Goal: Task Accomplishment & Management: Manage account settings

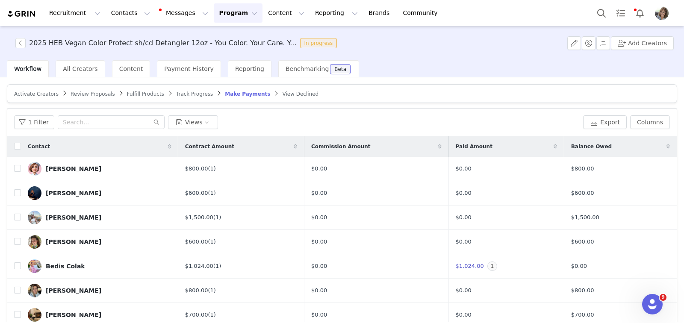
click at [226, 14] on button "Program Program" at bounding box center [238, 12] width 49 height 19
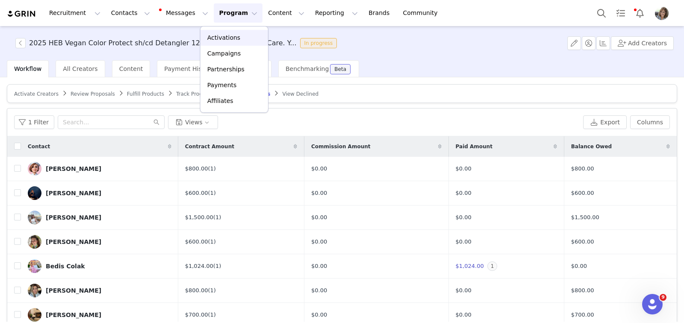
click at [218, 35] on p "Activations" at bounding box center [223, 37] width 33 height 9
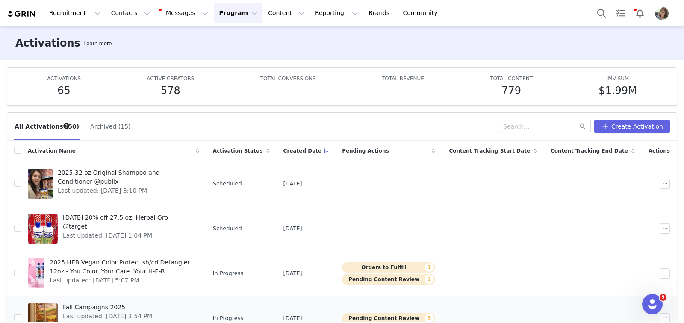
click at [44, 306] on div at bounding box center [43, 318] width 30 height 30
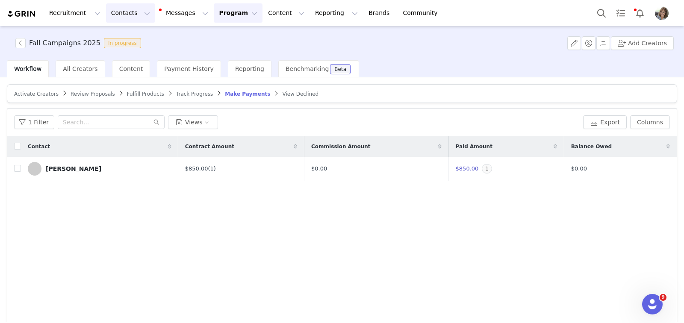
click at [119, 12] on button "Contacts Contacts" at bounding box center [130, 12] width 49 height 19
click at [118, 38] on p "Creators" at bounding box center [120, 37] width 26 height 9
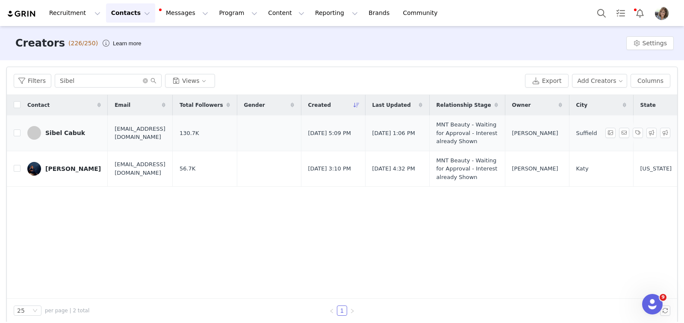
click at [52, 136] on div "Sibel Cabuk" at bounding box center [65, 132] width 40 height 7
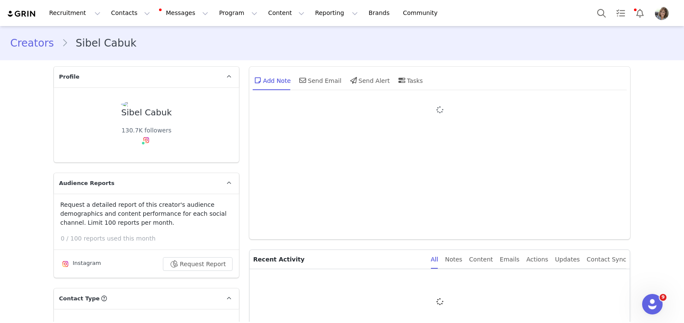
type input "+1 ([GEOGRAPHIC_DATA])"
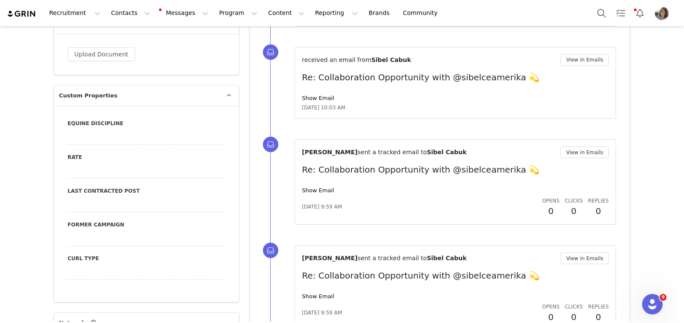
scroll to position [901, 0]
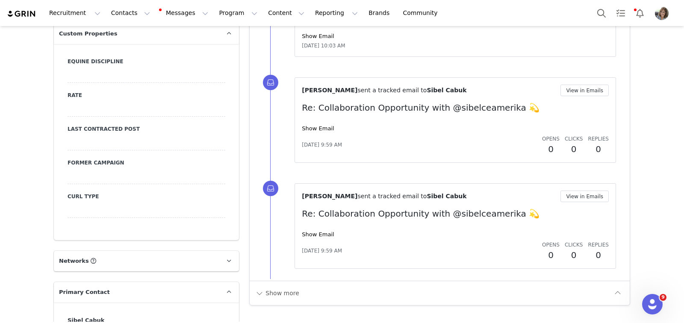
click at [99, 101] on div at bounding box center [147, 108] width 158 height 15
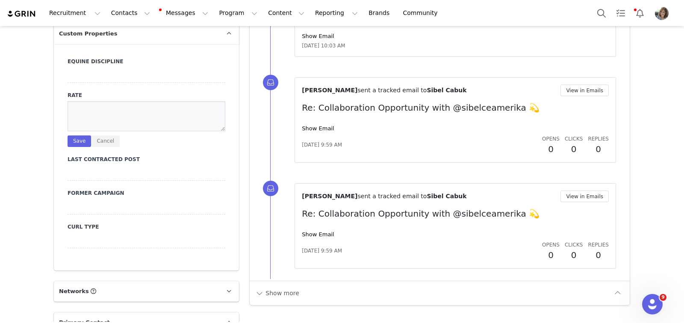
click at [99, 101] on textarea at bounding box center [147, 116] width 158 height 30
type textarea "$1,000.00 for 1-IG reel, & 1-IG story"
click at [74, 135] on button "Save" at bounding box center [80, 141] width 24 height 12
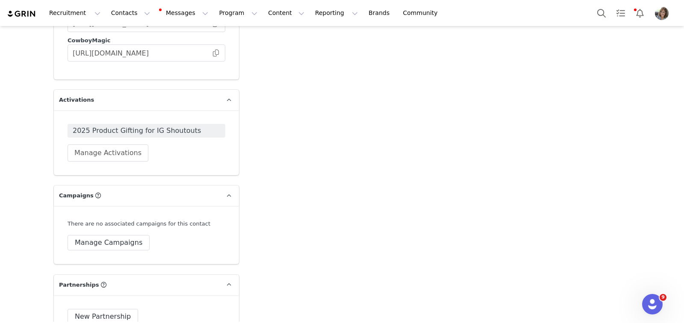
scroll to position [1608, 0]
click at [126, 145] on button "Manage Activations" at bounding box center [108, 151] width 81 height 17
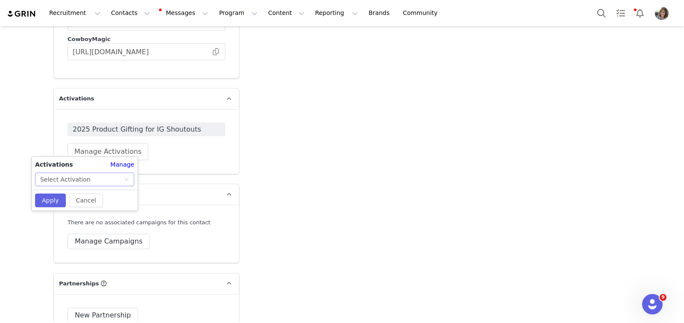
click at [128, 178] on icon "icon: down" at bounding box center [126, 179] width 5 height 5
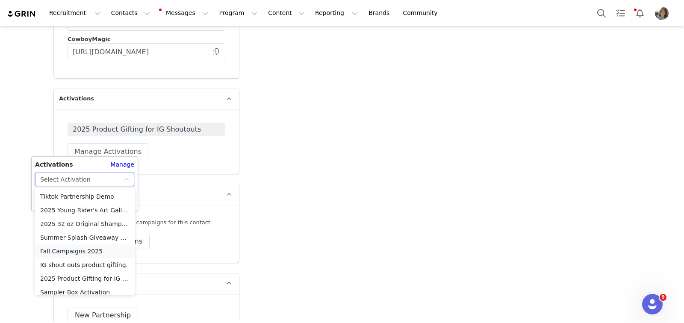
click at [82, 251] on li "Fall Campaigns 2025" at bounding box center [85, 251] width 100 height 14
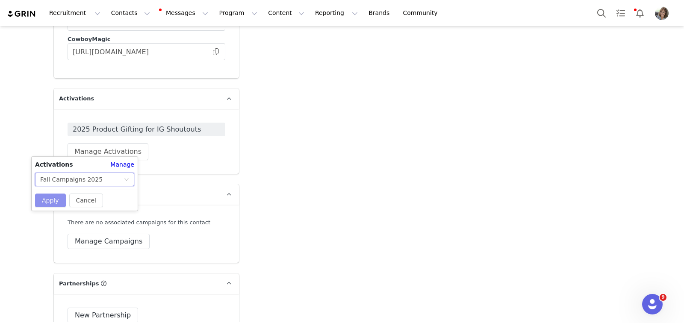
click at [53, 197] on button "Apply" at bounding box center [50, 201] width 31 height 14
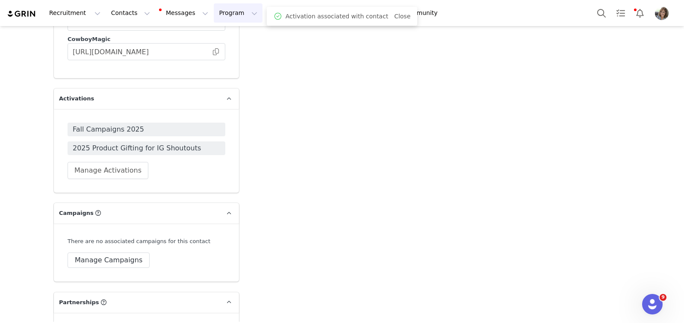
click at [231, 14] on button "Program Program" at bounding box center [238, 12] width 49 height 19
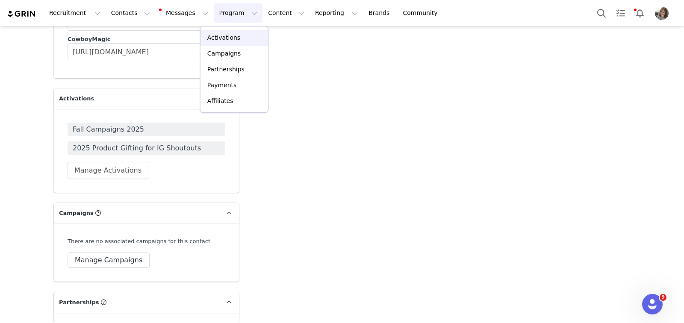
click at [234, 40] on p "Activations" at bounding box center [223, 37] width 33 height 9
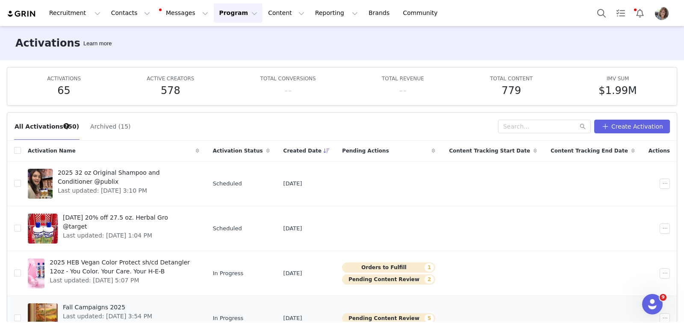
click at [73, 306] on span "Fall Campaigns 2025" at bounding box center [107, 307] width 89 height 9
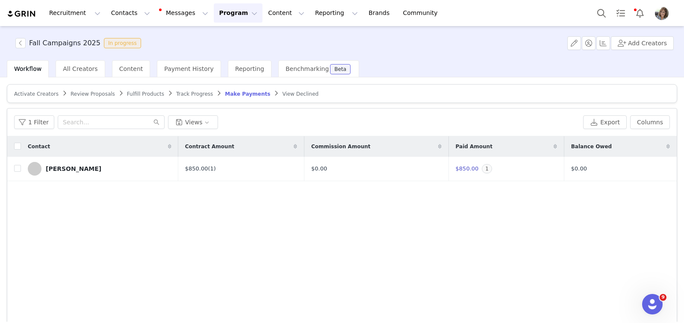
click at [31, 93] on span "Activate Creators" at bounding box center [36, 94] width 44 height 6
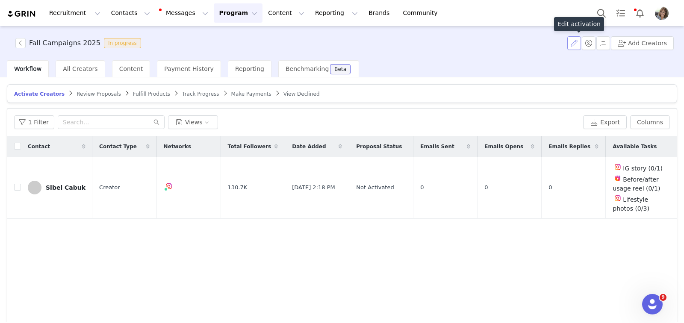
click at [576, 43] on button "button" at bounding box center [574, 43] width 14 height 14
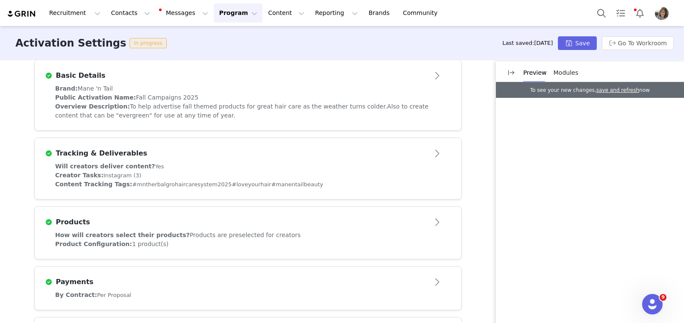
scroll to position [213, 0]
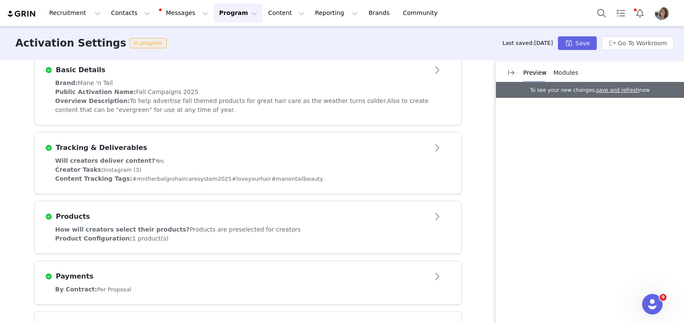
click at [434, 148] on button "Open module" at bounding box center [437, 148] width 26 height 14
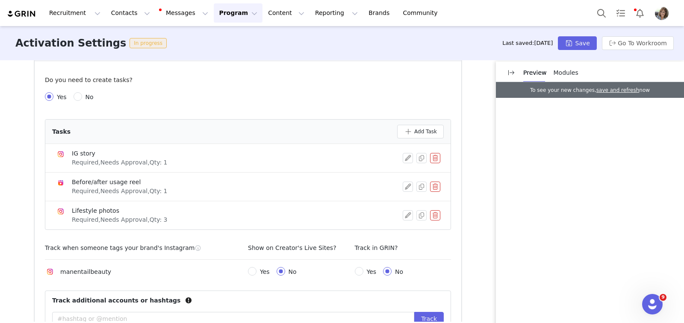
scroll to position [317, 0]
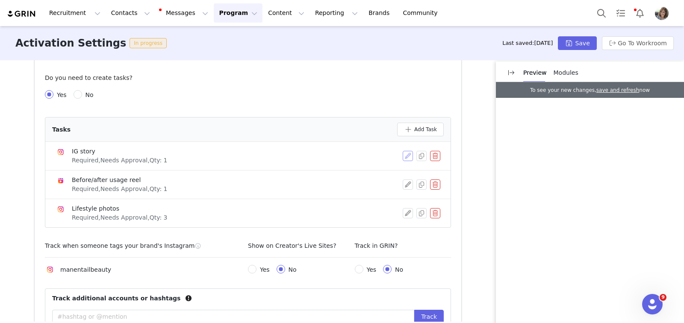
click at [403, 153] on button "button" at bounding box center [408, 156] width 10 height 10
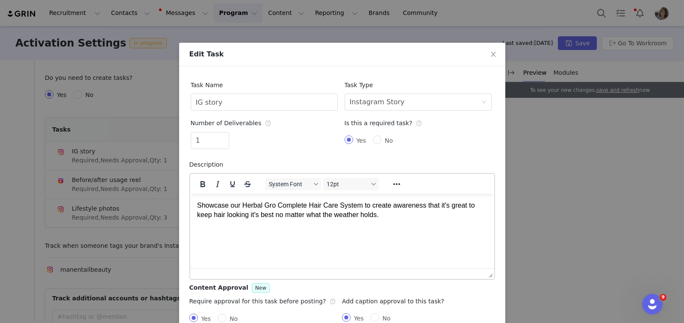
scroll to position [0, 0]
click at [197, 205] on p "Showcase our Herbal Gro Complete Hair Care System to create awareness that it's…" at bounding box center [342, 209] width 290 height 19
click at [472, 216] on p "For end of October: Showcase our Herbal Gro Complete Hair Care System to create…" at bounding box center [342, 209] width 290 height 19
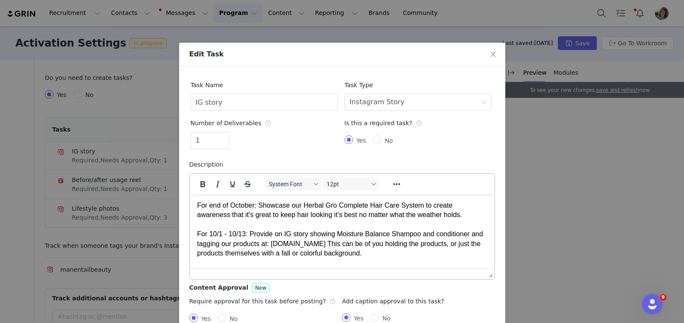
scroll to position [50, 0]
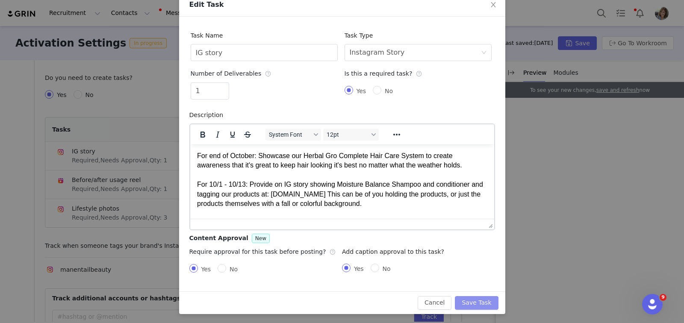
click at [480, 300] on button "Save Task" at bounding box center [476, 303] width 43 height 14
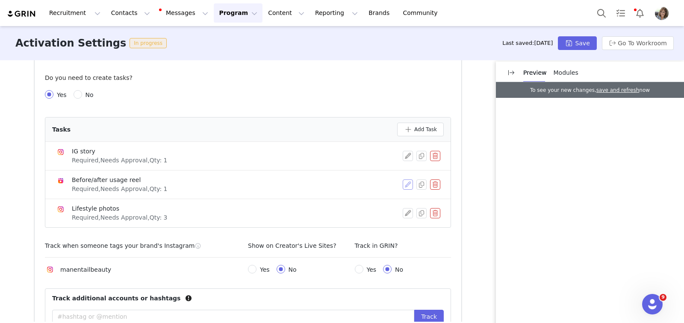
click at [405, 183] on button "button" at bounding box center [408, 184] width 10 height 10
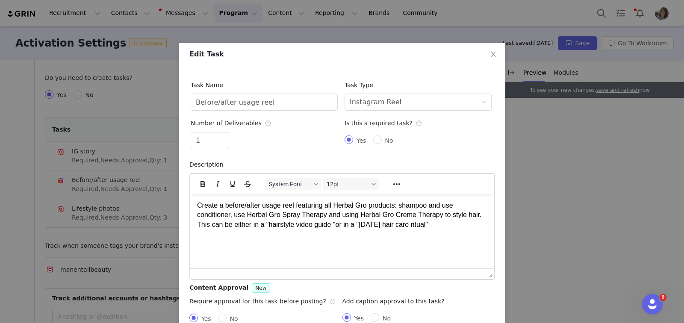
scroll to position [0, 0]
click at [442, 226] on p "Create a before/after usage reel featuring all Herbal Gro products: shampoo and…" at bounding box center [342, 214] width 290 height 29
click at [197, 204] on p "Create a before/after usage reel featuring all Herbal Gro products: shampoo and…" at bounding box center [342, 214] width 290 height 29
click at [223, 235] on p "For end of October: Create a before/after usage reel featuring all Herbal Gro p…" at bounding box center [342, 219] width 290 height 38
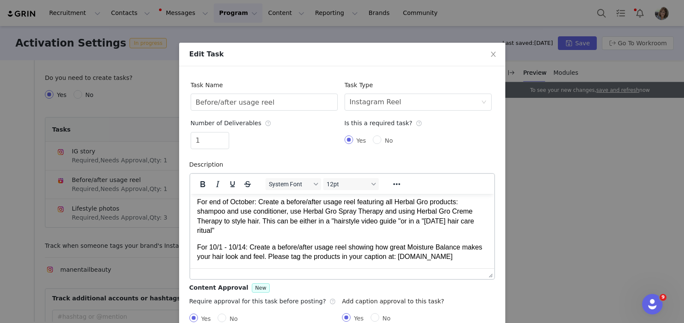
scroll to position [50, 0]
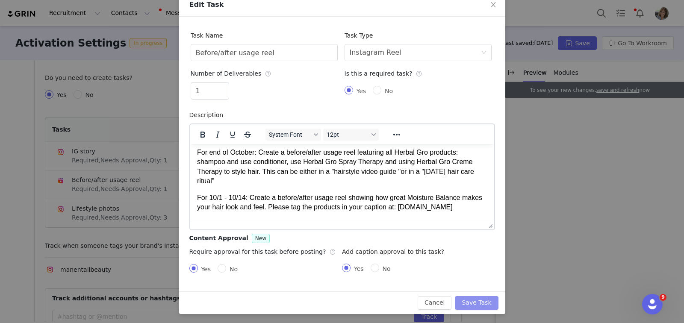
click at [469, 299] on button "Save Task" at bounding box center [476, 303] width 43 height 14
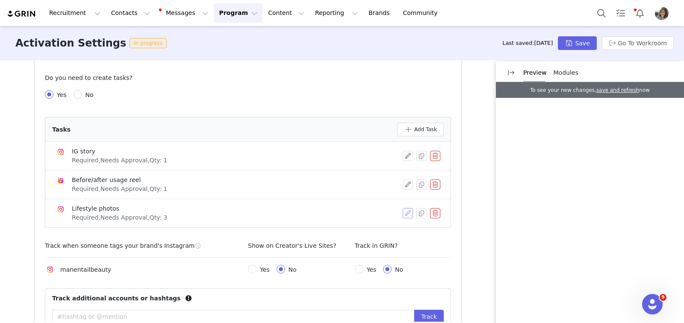
click at [406, 210] on button "button" at bounding box center [408, 213] width 10 height 10
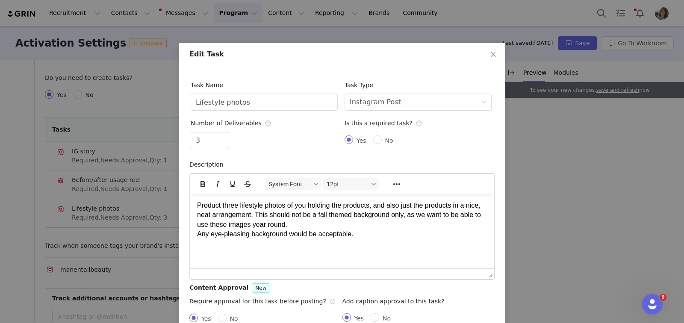
scroll to position [0, 0]
click at [360, 235] on p "Product three lifestyle photos of you holding the products, and also just the p…" at bounding box center [342, 219] width 290 height 38
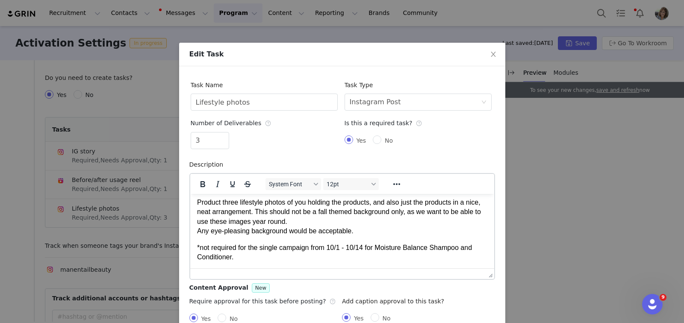
scroll to position [50, 0]
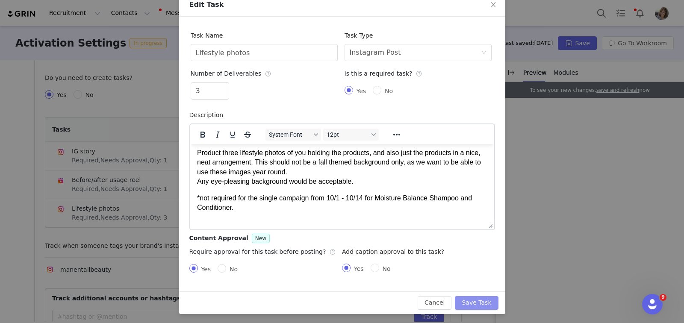
click at [460, 298] on button "Save Task" at bounding box center [476, 303] width 43 height 14
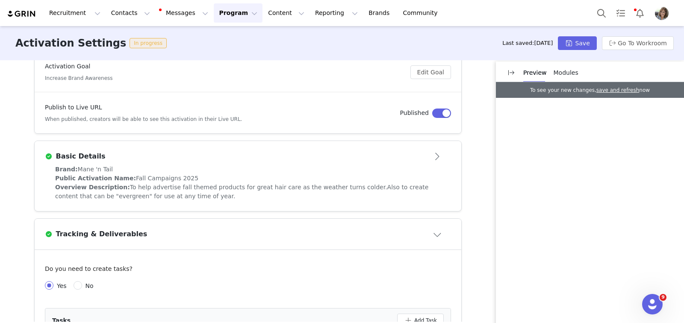
scroll to position [0, 0]
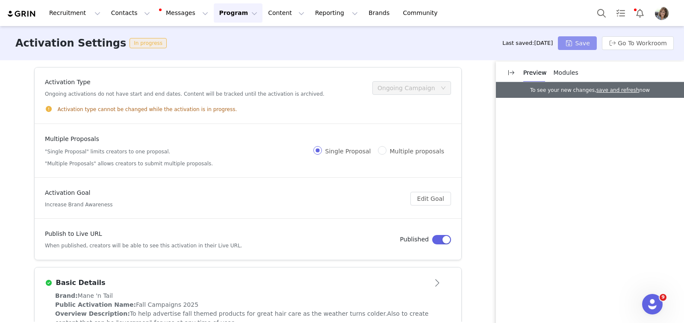
click at [579, 39] on button "Save" at bounding box center [577, 43] width 38 height 14
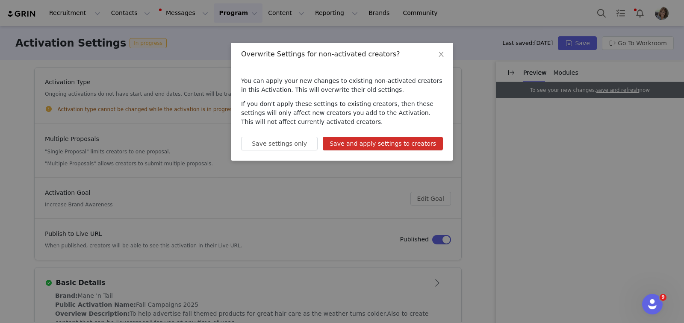
click at [391, 141] on button "Save and apply settings to creators" at bounding box center [383, 144] width 120 height 14
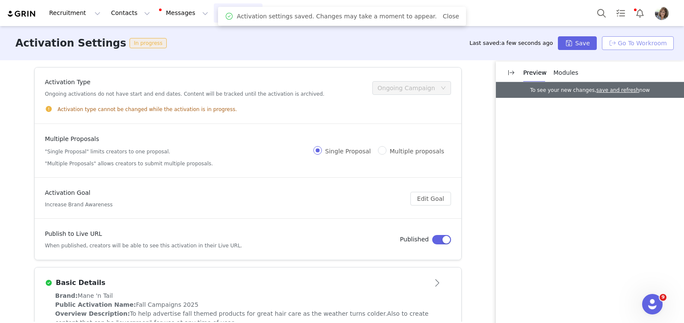
click at [616, 43] on button "Go To Workroom" at bounding box center [638, 43] width 72 height 14
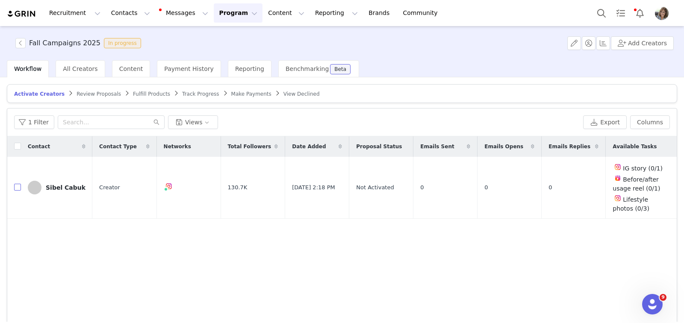
click at [17, 188] on input "checkbox" at bounding box center [17, 187] width 7 height 7
checkbox input "true"
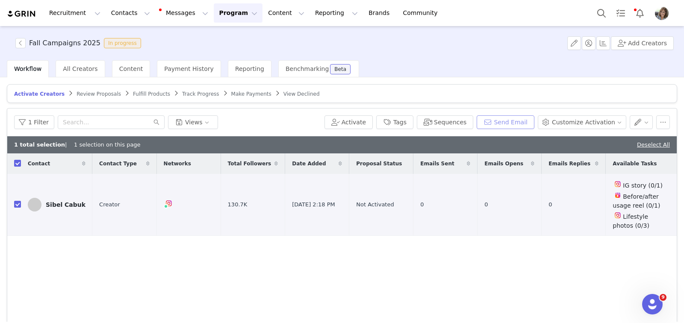
click at [508, 123] on button "Send Email" at bounding box center [505, 122] width 58 height 14
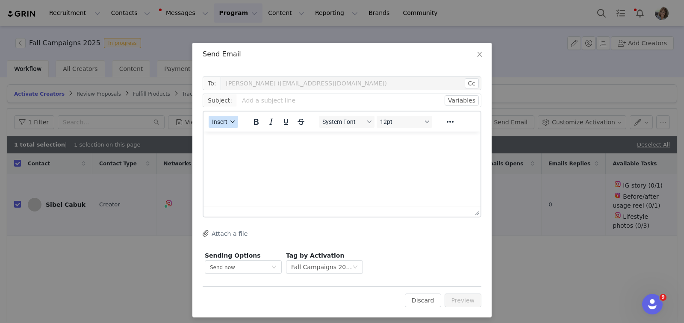
click at [230, 120] on icon "button" at bounding box center [232, 122] width 4 height 4
click at [231, 135] on div "Insert Template" at bounding box center [250, 136] width 77 height 10
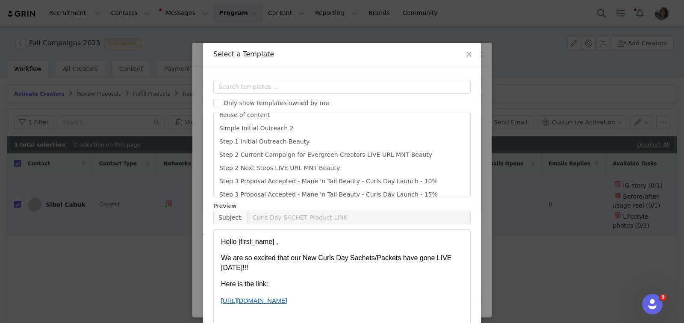
scroll to position [432, 0]
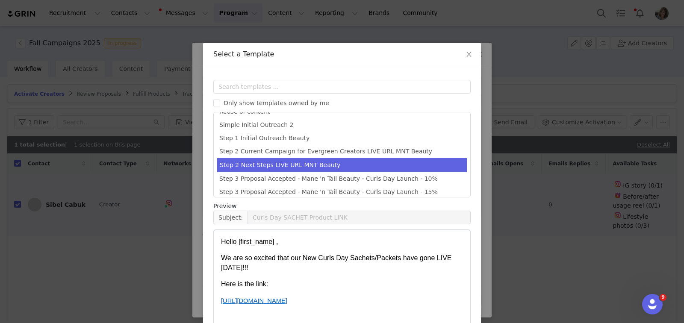
click at [376, 162] on li "Step 2 Next Steps LIVE URL MNT Beauty" at bounding box center [342, 165] width 250 height 14
type input "Next Steps: Check out our New Campaign: Fall Sale at Publix for 32 oz. Original…"
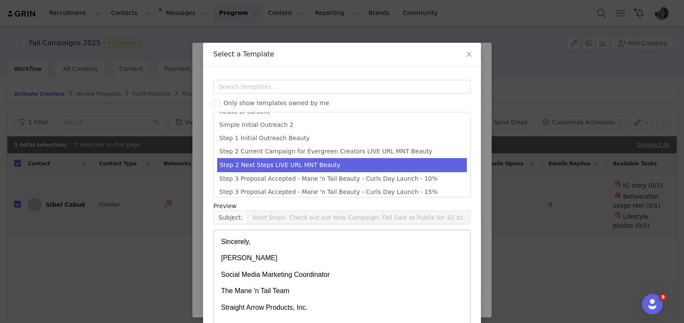
scroll to position [56, 0]
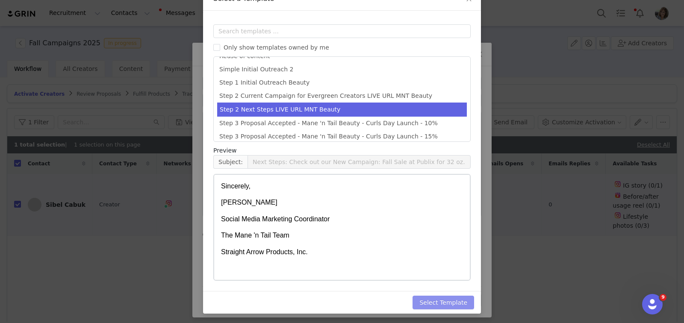
click at [435, 303] on button "Select Template" at bounding box center [443, 303] width 62 height 14
type input "Next Steps: Check out our New Campaign: Fall Sale at Publix for 32 oz. Original…"
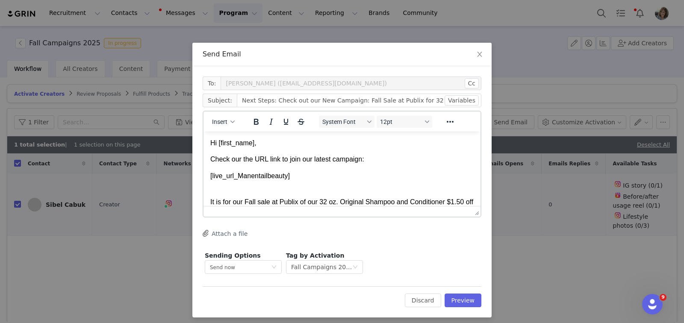
scroll to position [0, 0]
click at [461, 299] on button "Preview" at bounding box center [462, 301] width 37 height 14
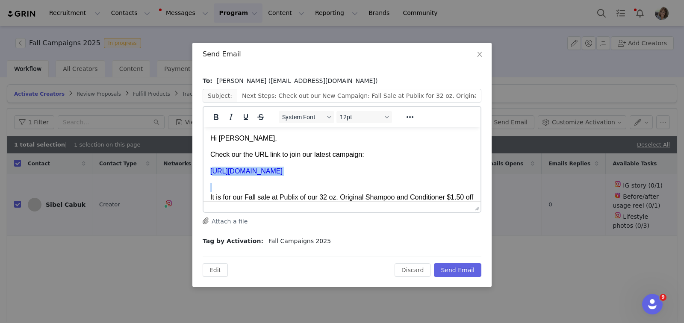
drag, startPoint x: 210, startPoint y: 170, endPoint x: 453, endPoint y: 176, distance: 243.2
click at [453, 176] on body "Hi [PERSON_NAME], Check our the URL link to join our latest campaign: ﻿[URL][DO…" at bounding box center [341, 264] width 263 height 261
copy link "[URL][DOMAIN_NAME]"
click at [320, 188] on p "It is for our Fall sale at Publix of our 32 oz. Original Shampoo and Conditione…" at bounding box center [341, 197] width 263 height 29
click at [413, 267] on button "Discard" at bounding box center [412, 270] width 36 height 14
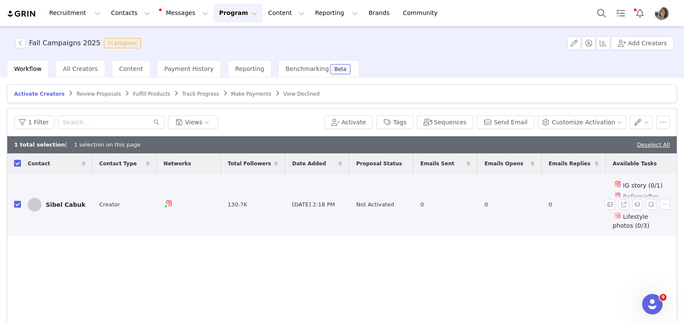
click at [18, 203] on input "checkbox" at bounding box center [17, 204] width 7 height 7
checkbox input "false"
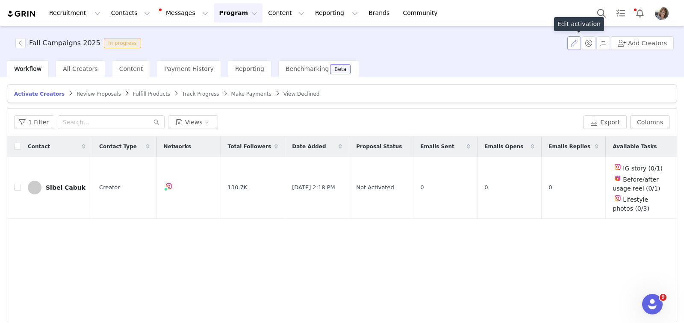
click at [576, 43] on button "button" at bounding box center [574, 43] width 14 height 14
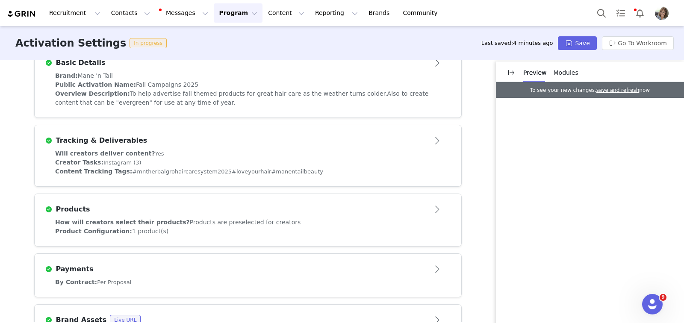
scroll to position [221, 0]
